Goal: Use online tool/utility: Use online tool/utility

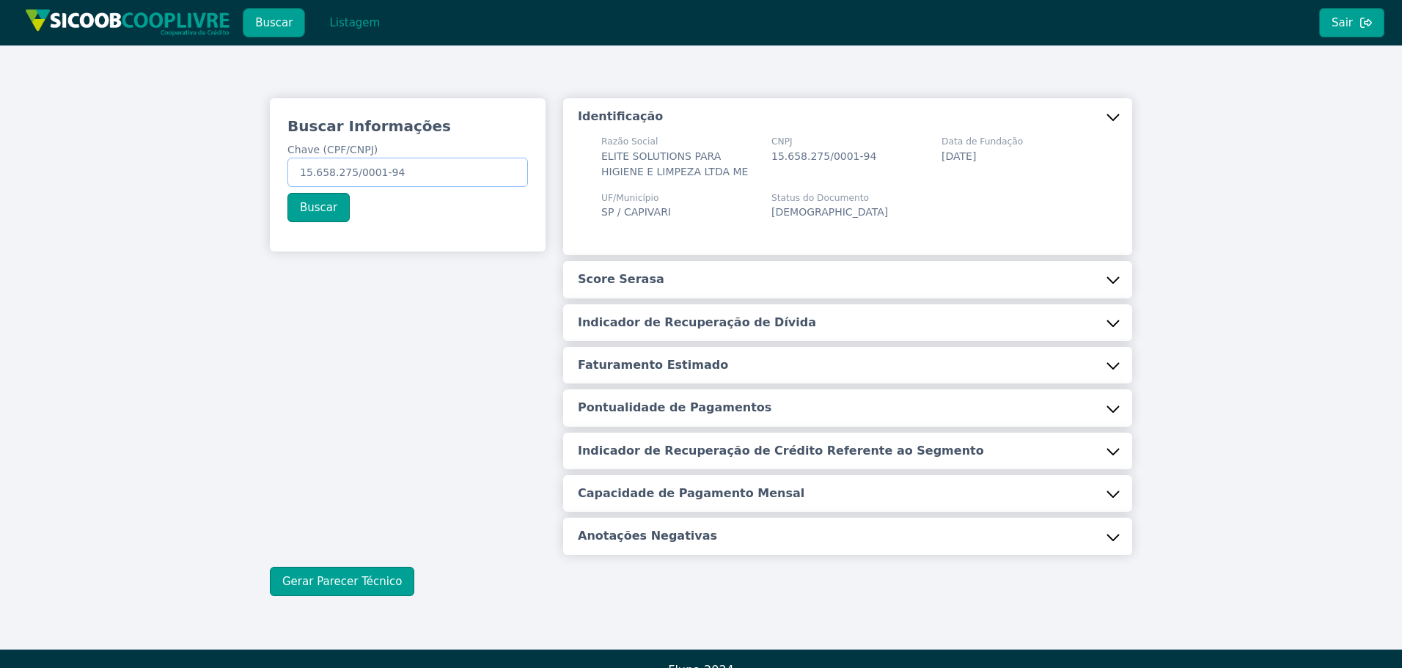
drag, startPoint x: 300, startPoint y: 171, endPoint x: 502, endPoint y: 94, distance: 215.9
click at [466, 153] on label "Chave (CPF/CNPJ) 15.658.275/0001-94" at bounding box center [407, 164] width 241 height 45
paste input "20.836.848-69"
type input "120.836.848-69"
click at [323, 202] on button "Buscar" at bounding box center [318, 207] width 62 height 29
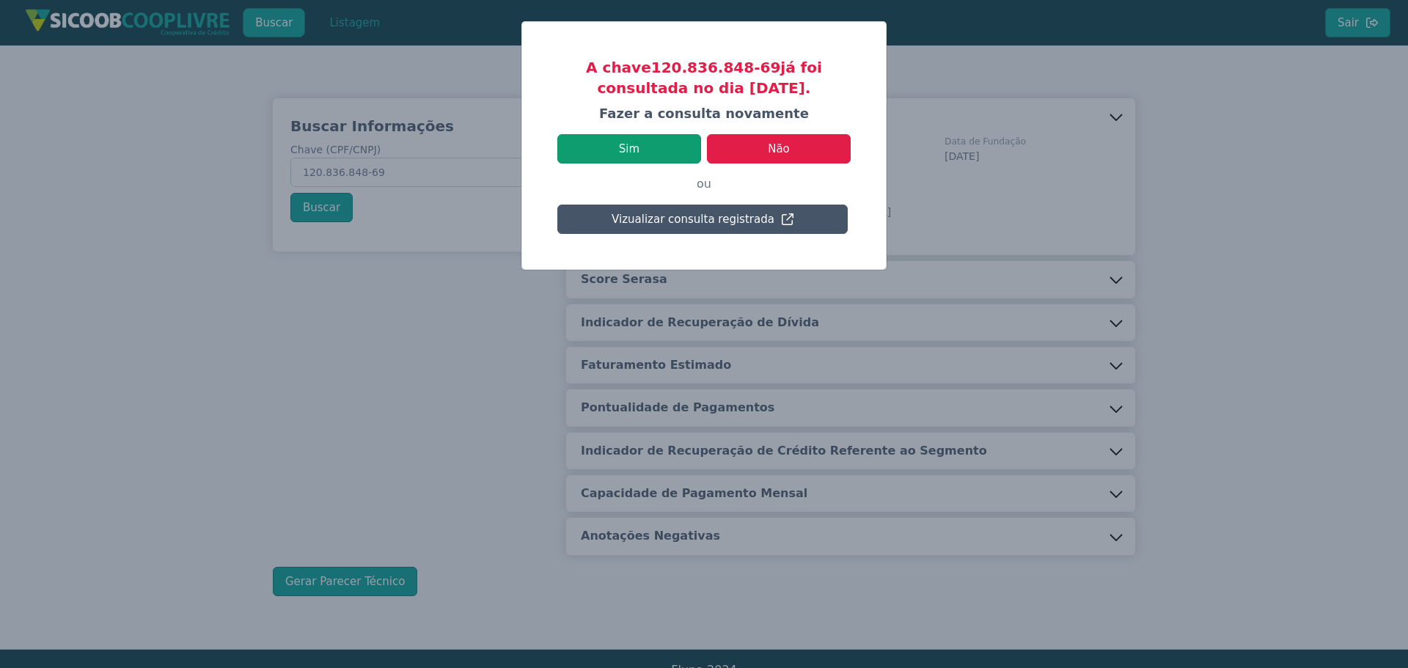
click at [630, 140] on button "Sim" at bounding box center [629, 148] width 144 height 29
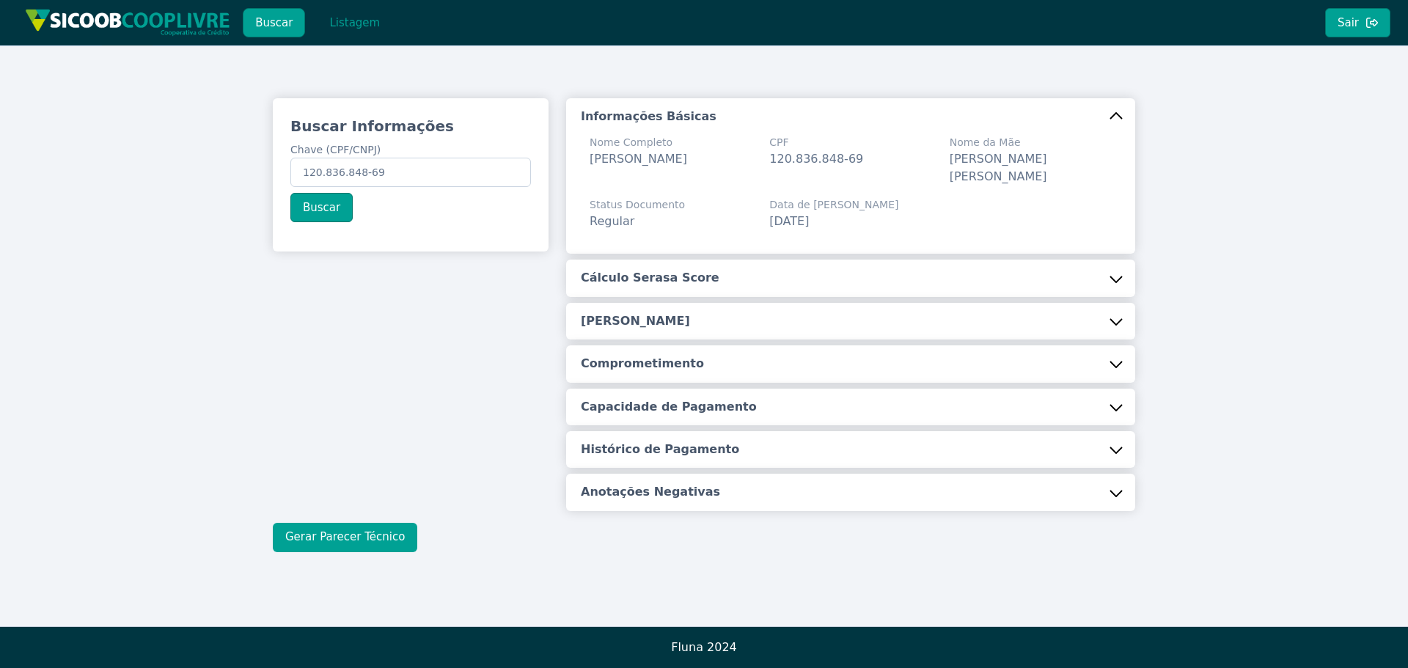
click at [323, 523] on button "Gerar Parecer Técnico" at bounding box center [345, 537] width 144 height 29
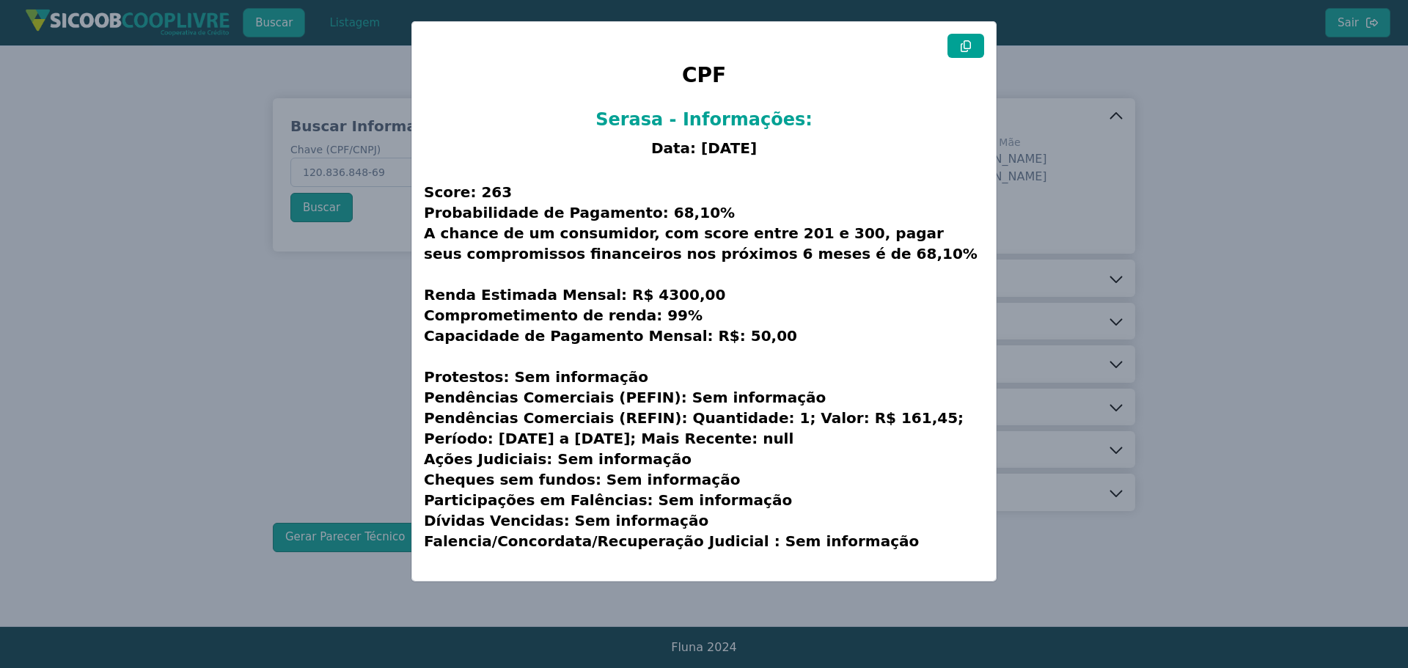
click at [964, 48] on icon at bounding box center [966, 46] width 10 height 12
click at [303, 363] on modal-container "CPF Serasa - Informações: Data: 15/09/2025 Score: 263 Probabilidade de Pagament…" at bounding box center [704, 334] width 1408 height 668
